Goal: Communication & Community: Share content

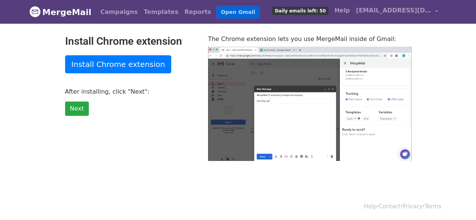
click at [217, 11] on link "Open Gmail" at bounding box center [238, 12] width 42 height 11
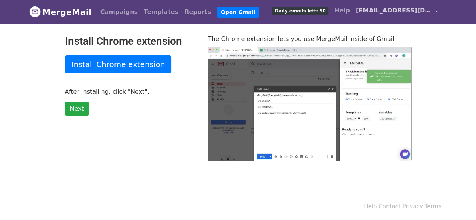
click at [433, 11] on link "[EMAIL_ADDRESS][DOMAIN_NAME]" at bounding box center [397, 12] width 88 height 18
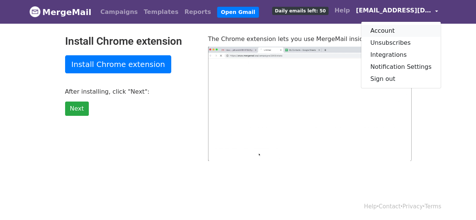
click at [387, 34] on link "Account" at bounding box center [400, 31] width 79 height 12
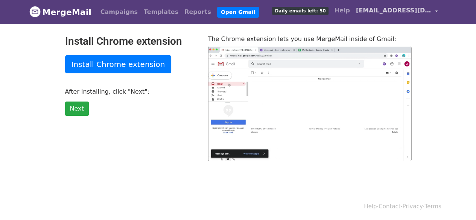
type input "97.51"
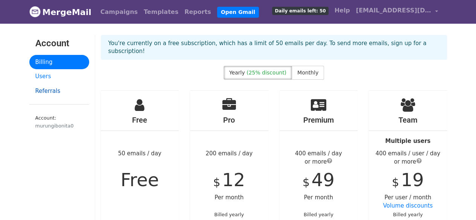
click at [43, 90] on link "Referrals" at bounding box center [59, 91] width 60 height 15
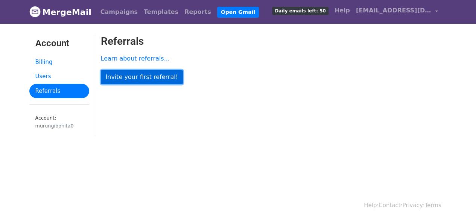
click at [123, 76] on link "Invite your first referral!" at bounding box center [142, 77] width 82 height 14
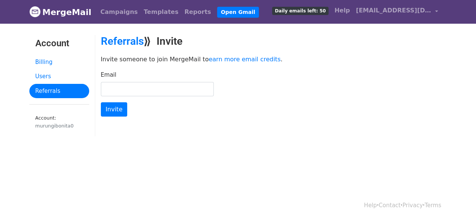
click at [137, 83] on input "Email" at bounding box center [157, 89] width 113 height 14
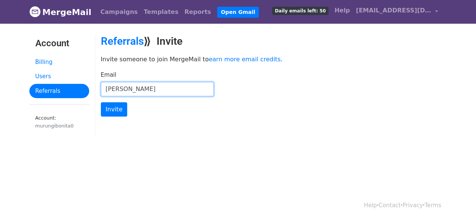
click at [147, 86] on input "bonita" at bounding box center [157, 89] width 113 height 14
type input "b"
paste input "bonita.murungi@fisori.org"
type input "bonita.murungi@fisori.org"
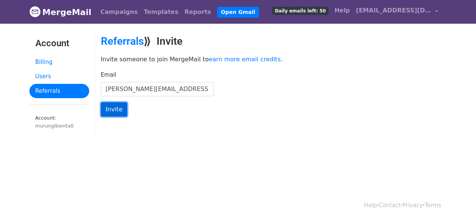
click at [112, 111] on input "Invite" at bounding box center [114, 109] width 27 height 14
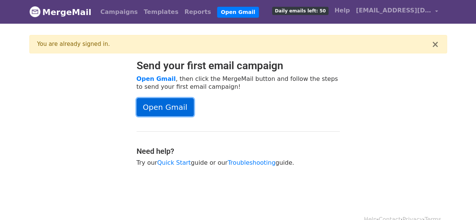
click at [169, 109] on link "Open Gmail" at bounding box center [165, 107] width 57 height 18
